Goal: Task Accomplishment & Management: Complete application form

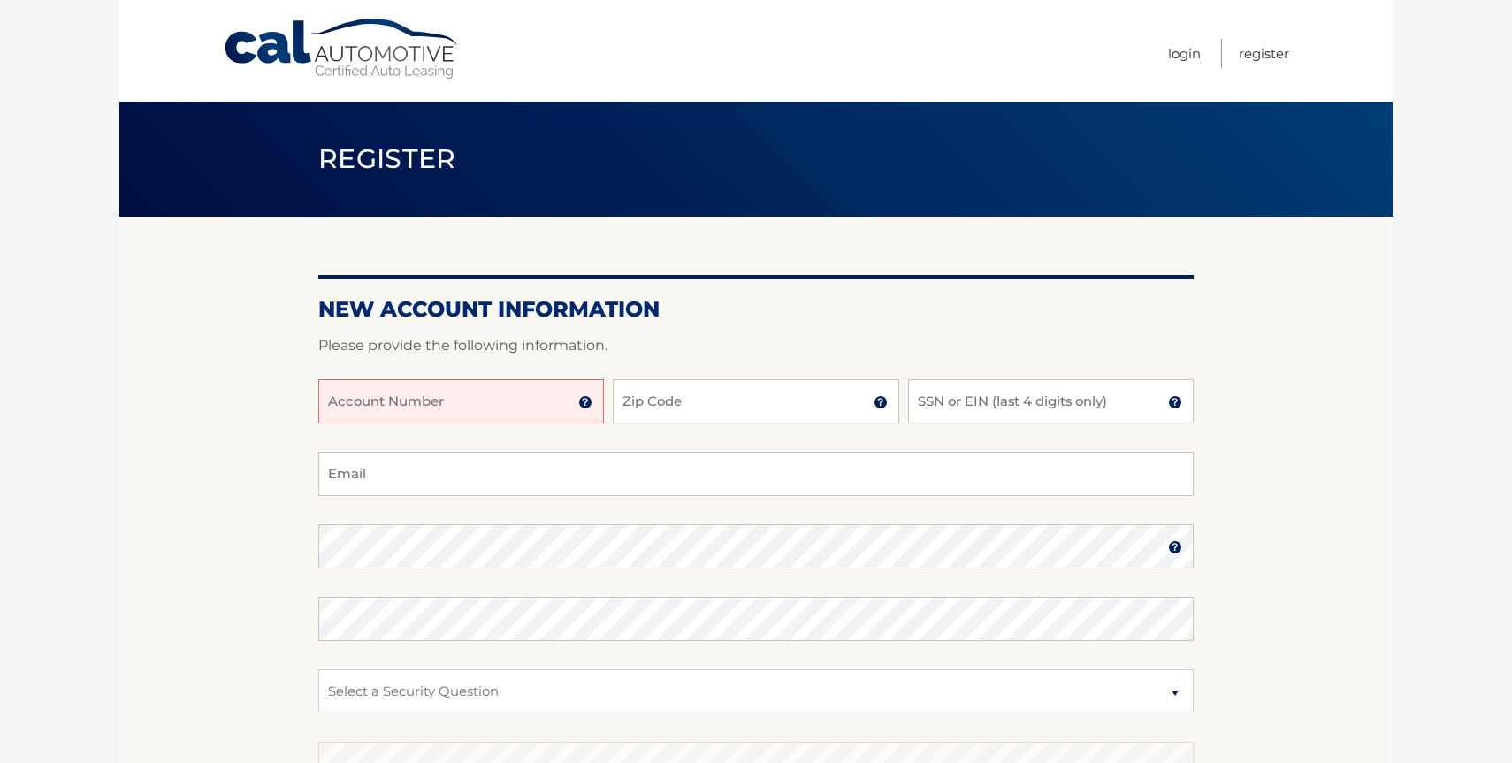
click at [529, 402] on input "Account Number" at bounding box center [461, 401] width 286 height 44
click at [585, 404] on img at bounding box center [585, 402] width 14 height 14
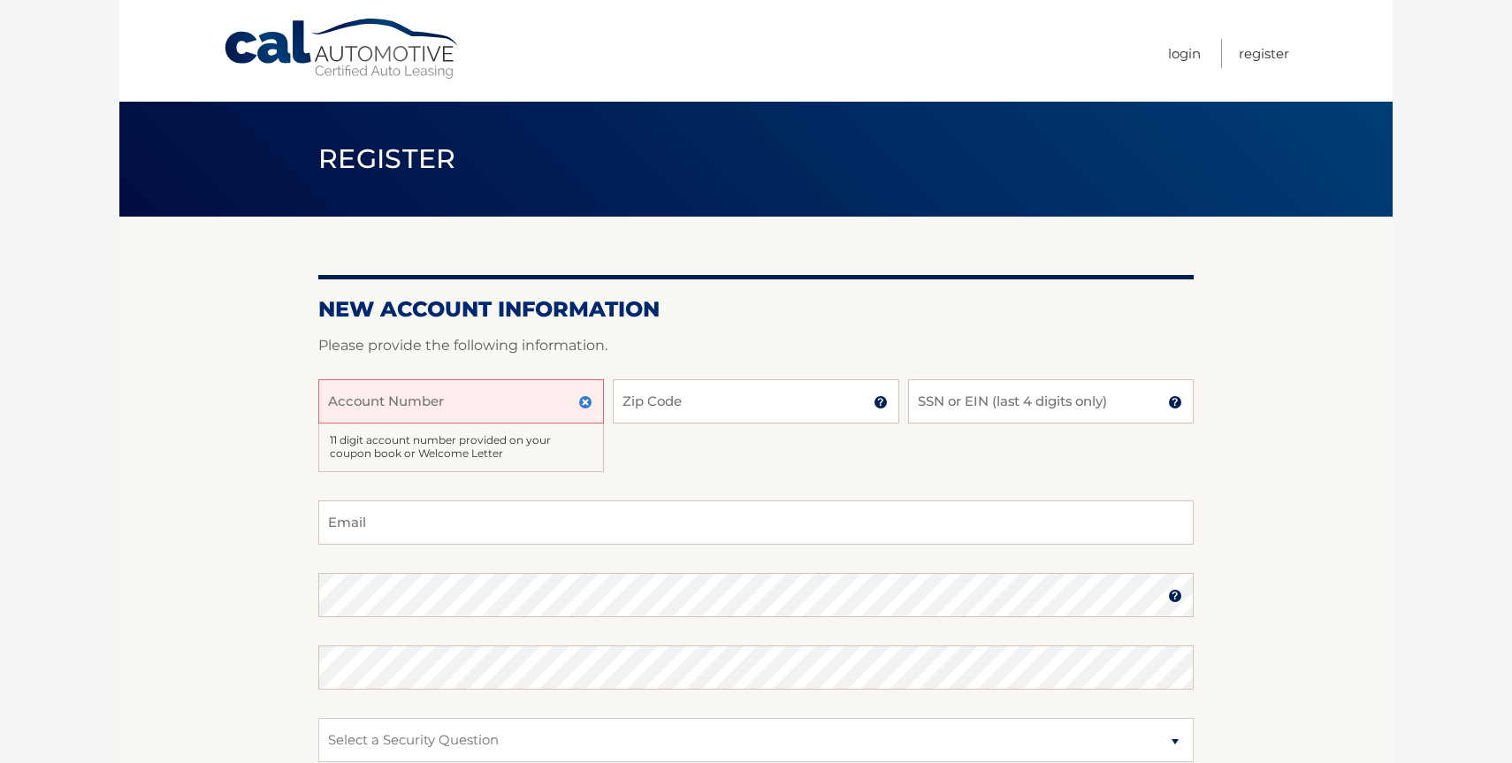
click at [490, 410] on input "Account Number" at bounding box center [461, 401] width 286 height 44
type input "44456020189"
click at [684, 414] on input "Zip Code" at bounding box center [756, 401] width 286 height 44
type input "11730"
type input "slevy@legacylacrosseli.com"
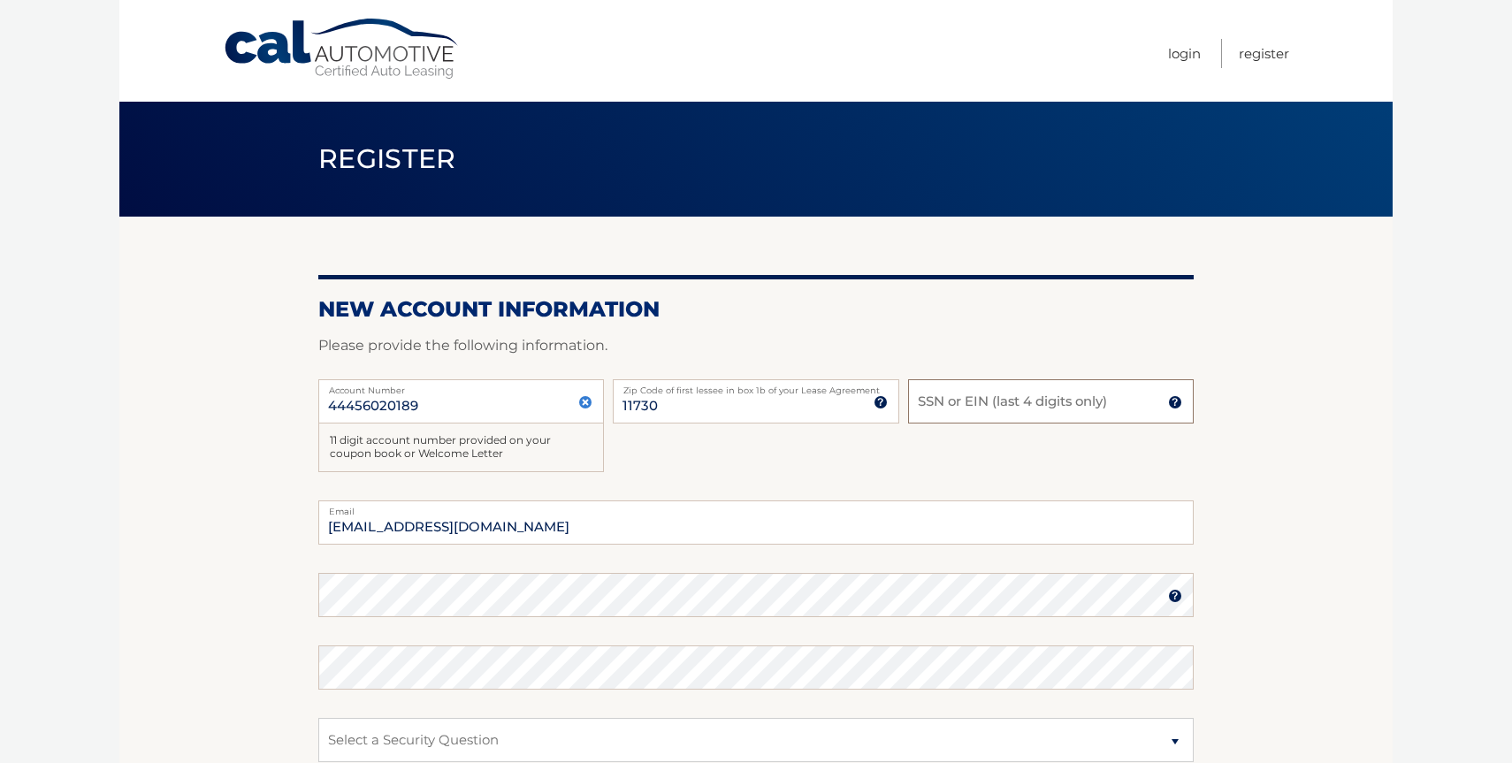
click at [987, 409] on input "SSN or EIN (last 4 digits only)" at bounding box center [1051, 401] width 286 height 44
type input "7756"
drag, startPoint x: 522, startPoint y: 517, endPoint x: 333, endPoint y: 513, distance: 189.3
click at [333, 513] on div "slevy@legacylacrosseli.com Email" at bounding box center [756, 523] width 876 height 44
type input "slaxattack@gmail.com"
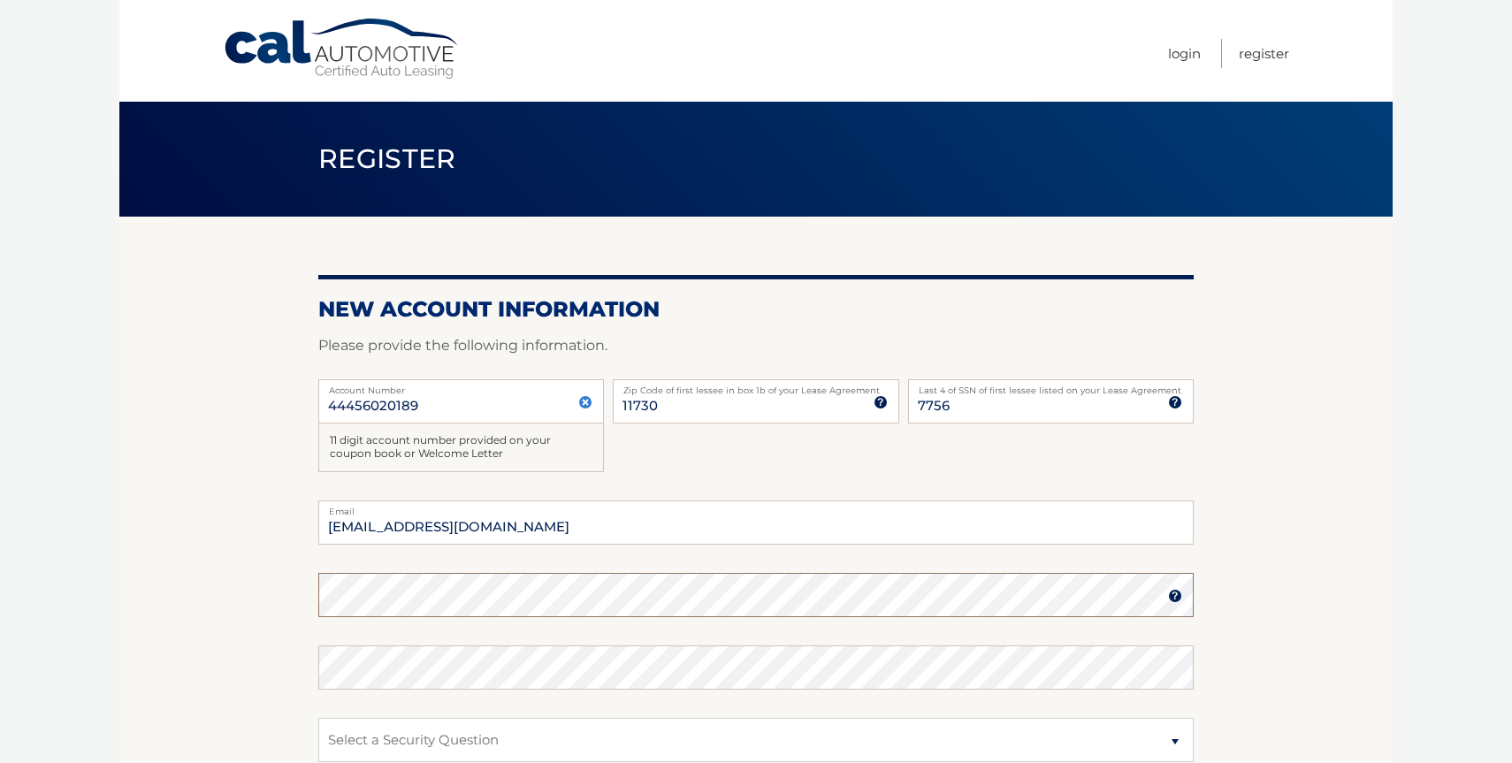
click at [632, 544] on fieldset "slaxattack@gmail.com Email Password Password should be a minimum of 6 character…" at bounding box center [756, 728] width 876 height 455
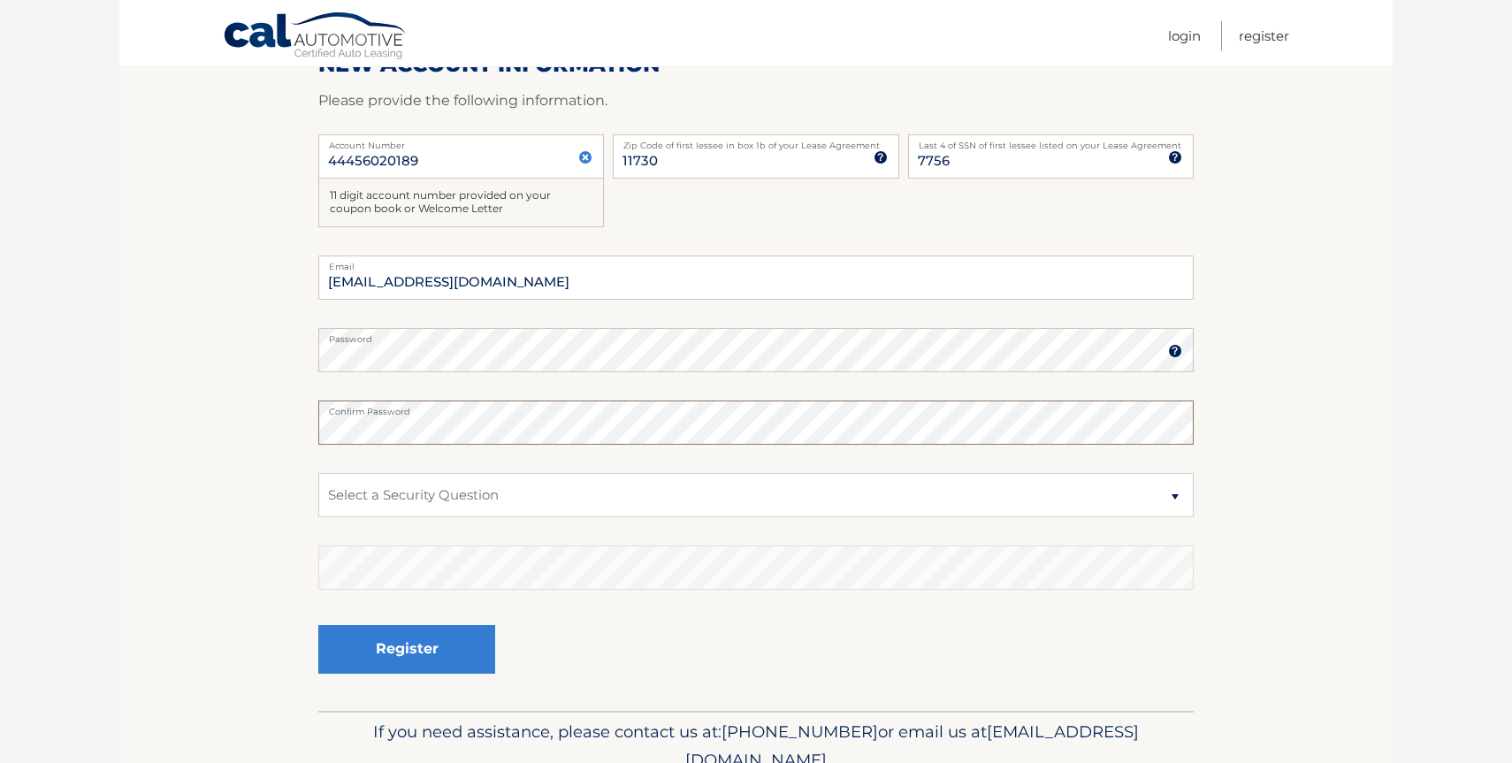
scroll to position [326, 0]
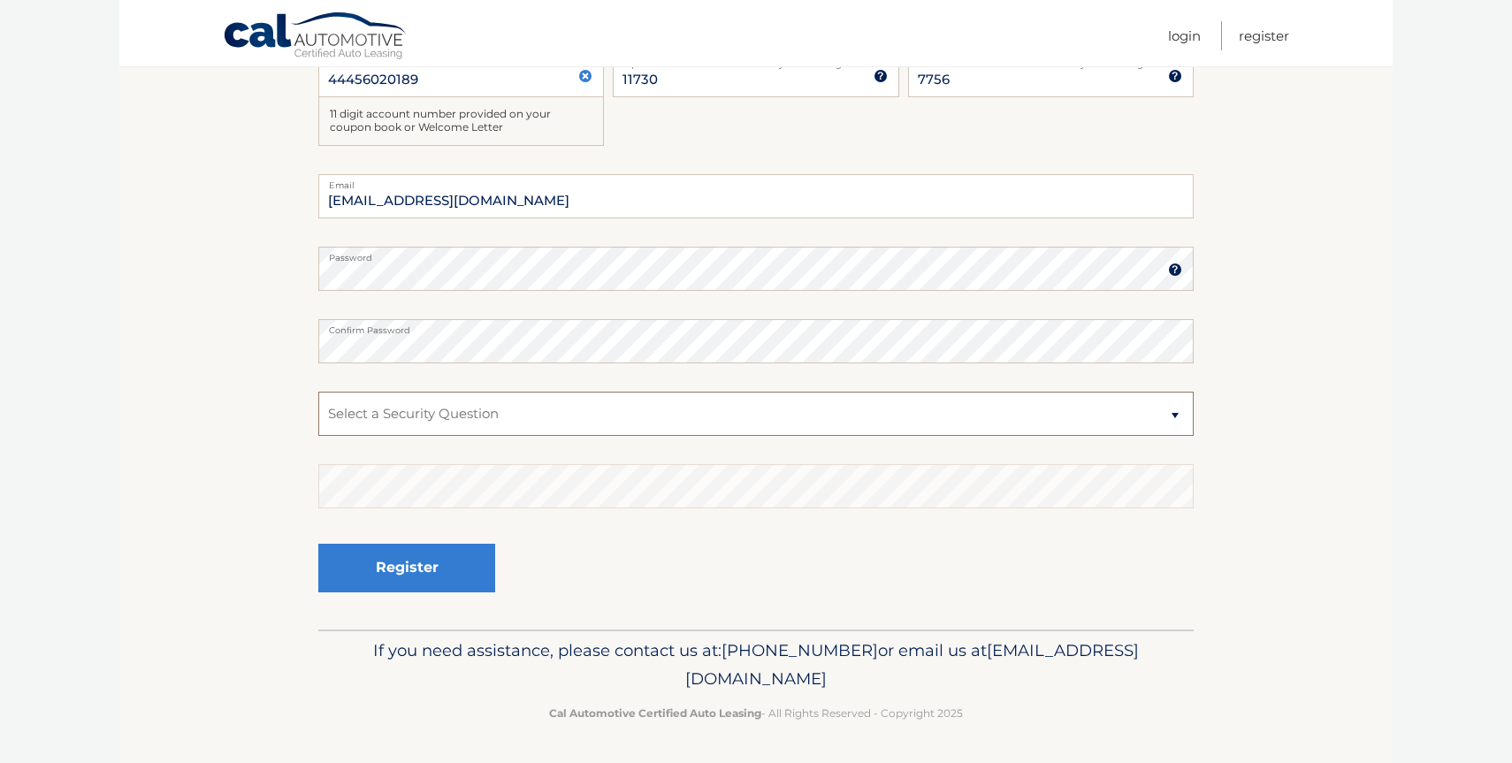
click at [417, 409] on select "Select a Security Question What was the name of your elementary school? What is…" at bounding box center [756, 414] width 876 height 44
click at [318, 392] on select "Select a Security Question What was the name of your elementary school? What is…" at bounding box center [756, 414] width 876 height 44
click at [449, 410] on select "Select a Security Question What was the name of your elementary school? What is…" at bounding box center [756, 414] width 876 height 44
select select "2"
click at [318, 392] on select "Select a Security Question What was the name of your elementary school? What is…" at bounding box center [756, 414] width 876 height 44
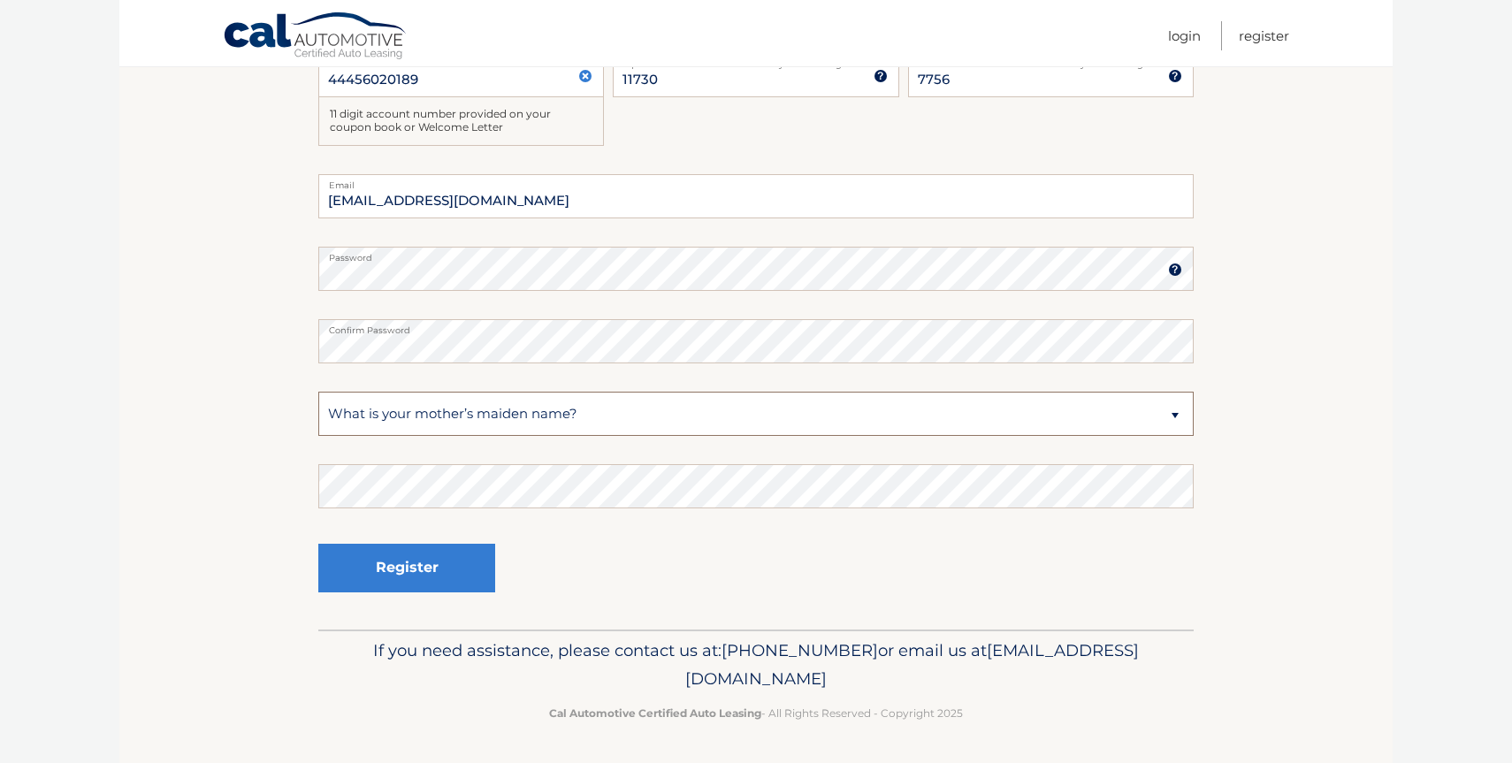
click at [499, 421] on select "Select a Security Question What was the name of your elementary school? What is…" at bounding box center [756, 414] width 876 height 44
click at [318, 392] on select "Select a Security Question What was the name of your elementary school? What is…" at bounding box center [756, 414] width 876 height 44
click at [469, 564] on button "Register" at bounding box center [406, 568] width 177 height 49
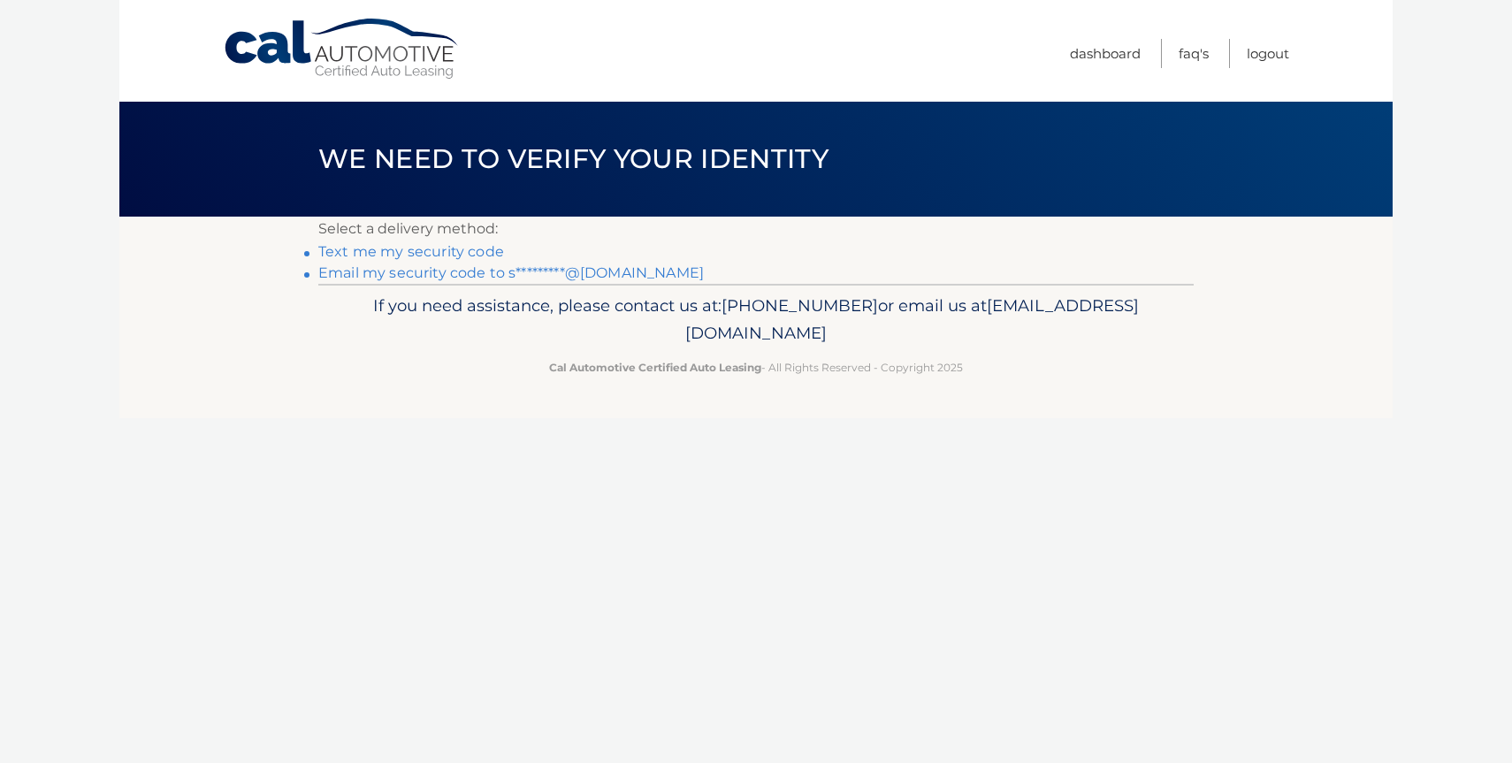
click at [482, 255] on link "Text me my security code" at bounding box center [411, 251] width 186 height 17
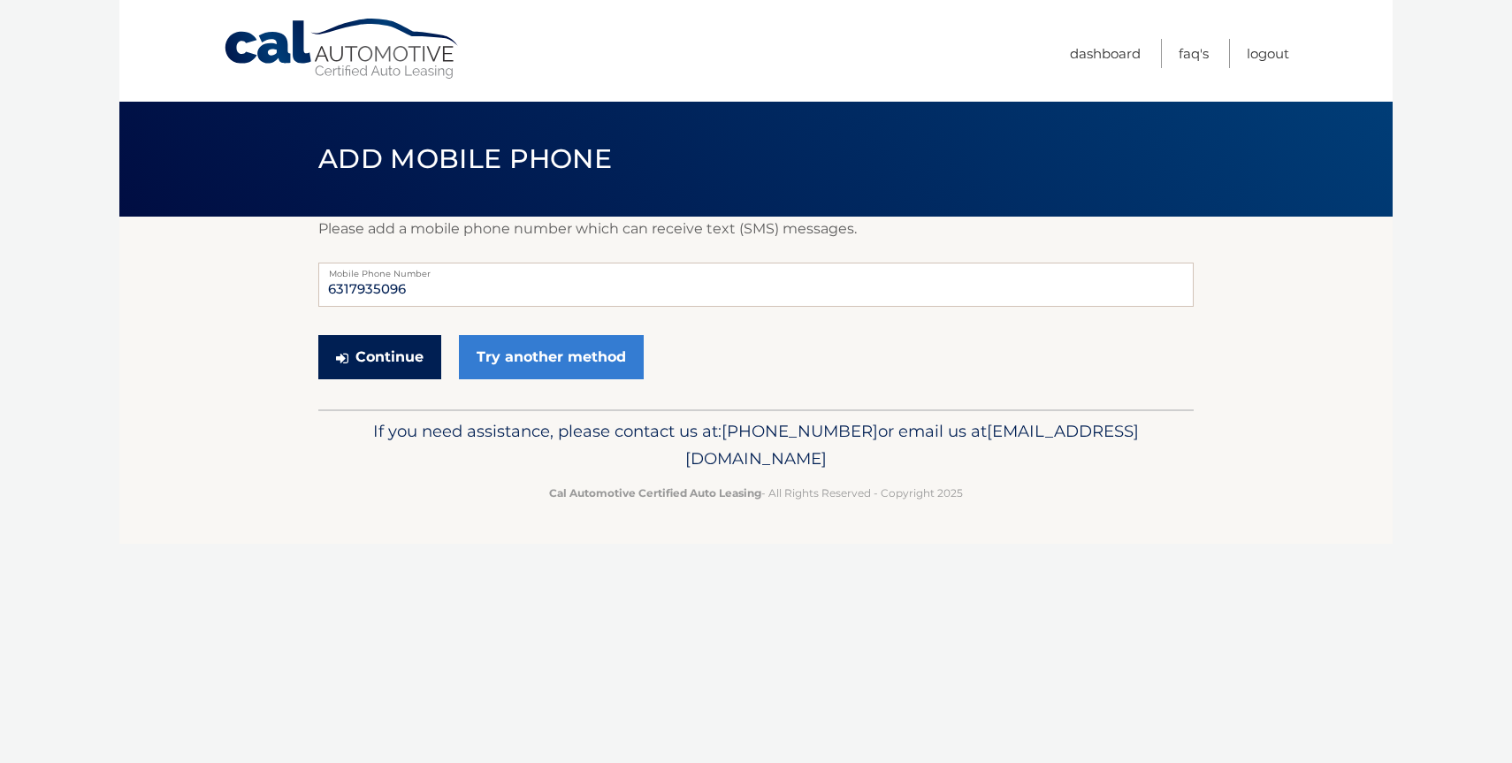
click at [407, 348] on button "Continue" at bounding box center [379, 357] width 123 height 44
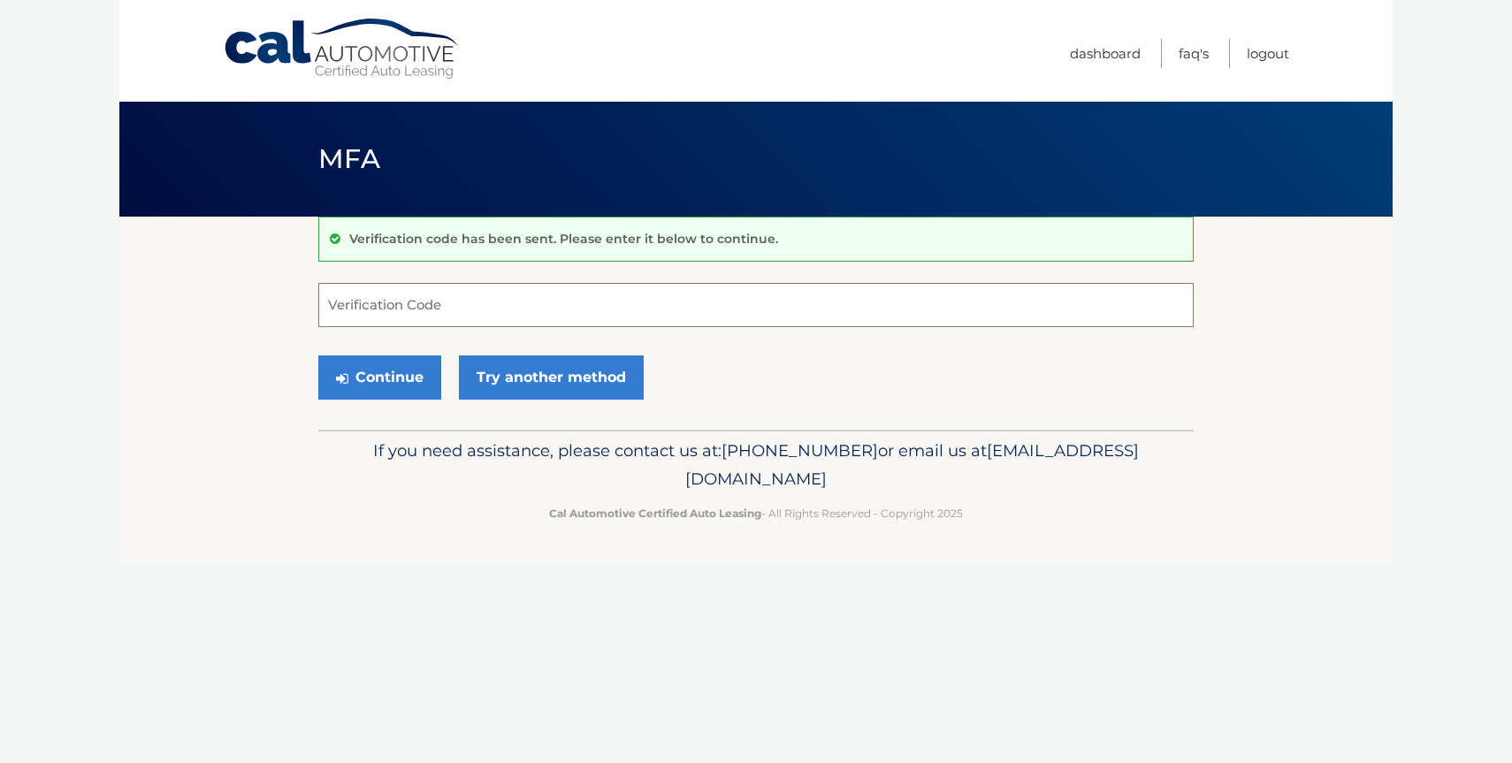
click at [449, 303] on input "Verification Code" at bounding box center [756, 305] width 876 height 44
type input "100106"
click at [381, 374] on button "Continue" at bounding box center [379, 378] width 123 height 44
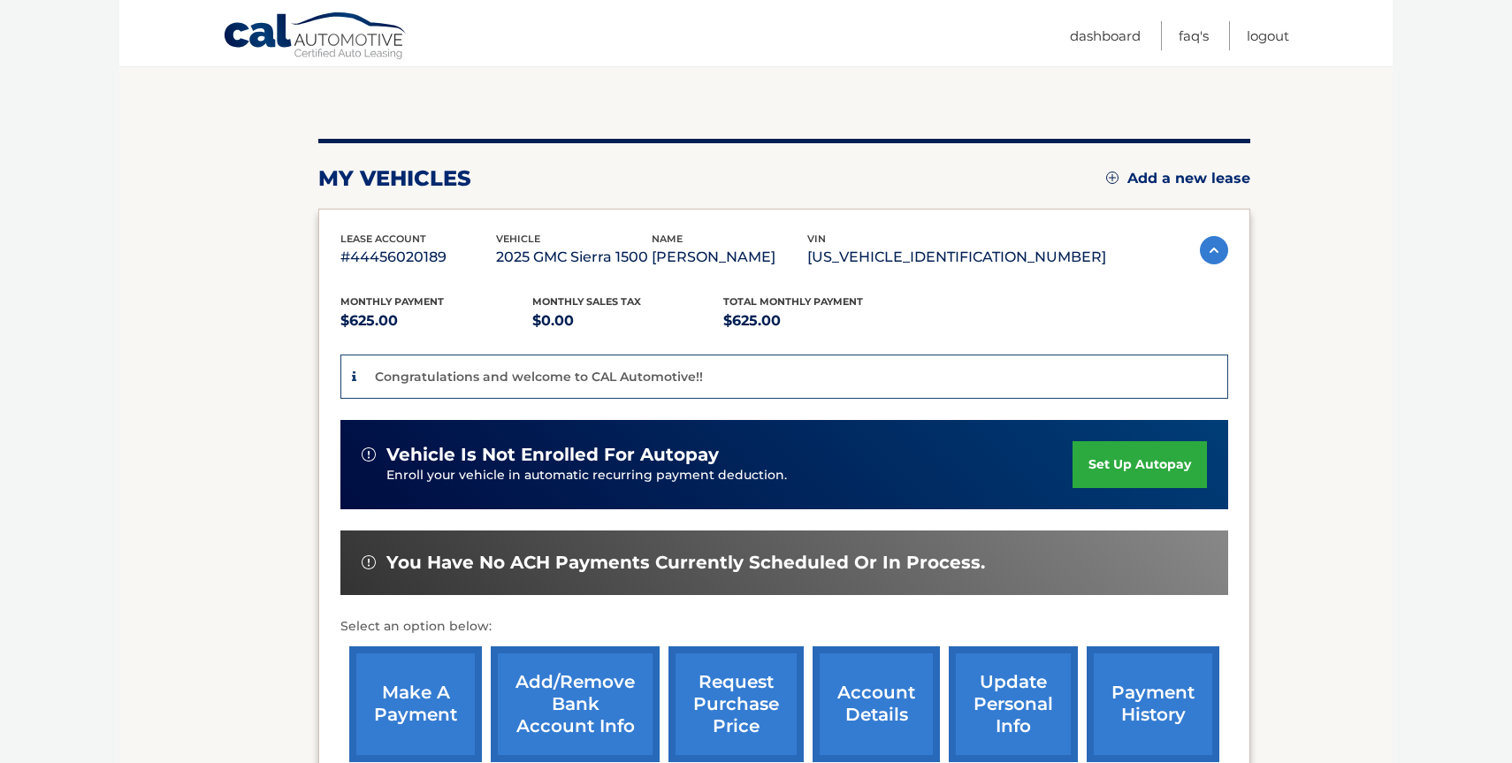
scroll to position [171, 0]
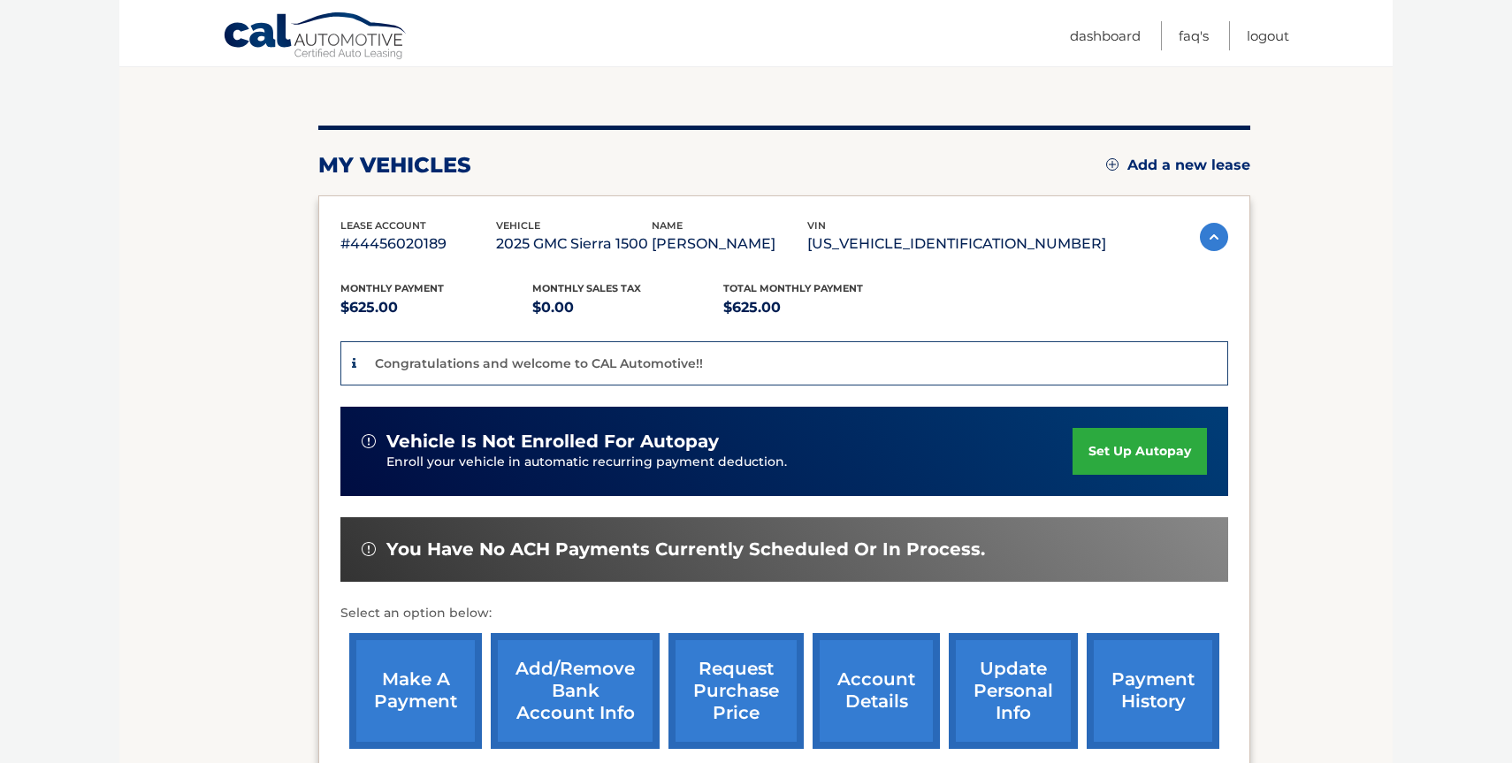
click at [1136, 451] on link "set up autopay" at bounding box center [1140, 451] width 134 height 47
